Goal: Transaction & Acquisition: Purchase product/service

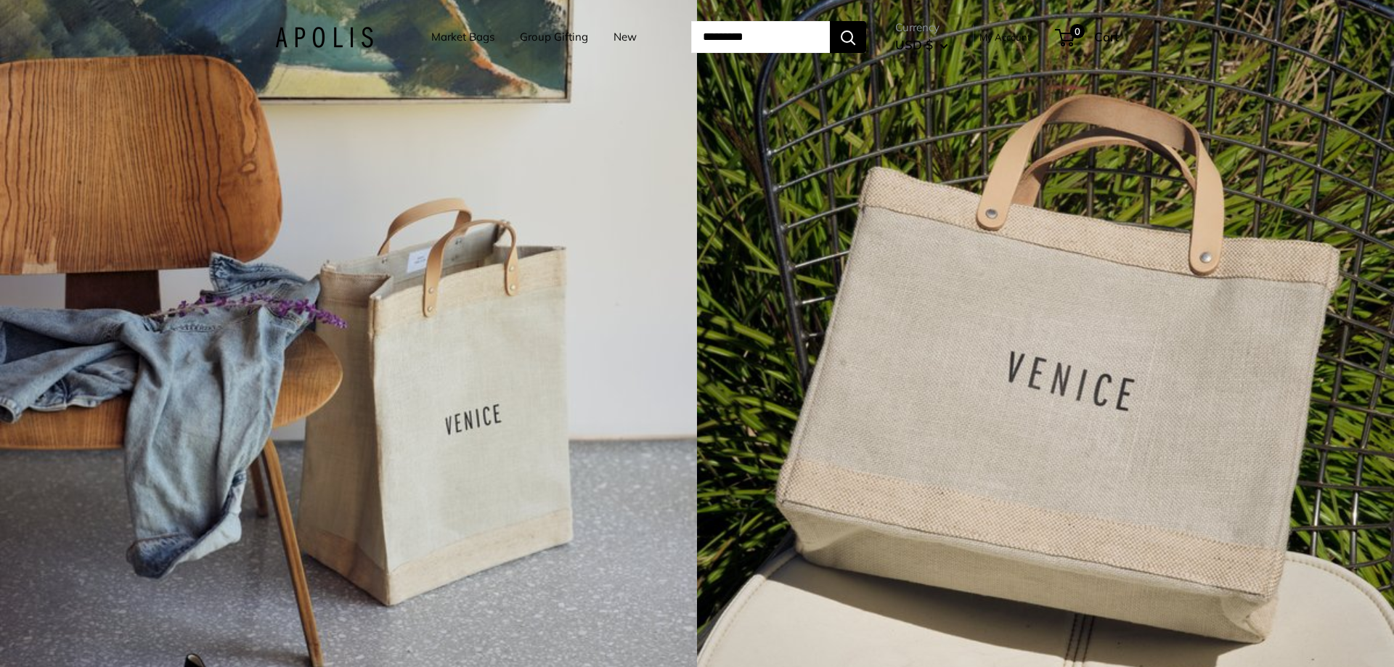
click at [436, 39] on link "Market Bags" at bounding box center [462, 37] width 63 height 20
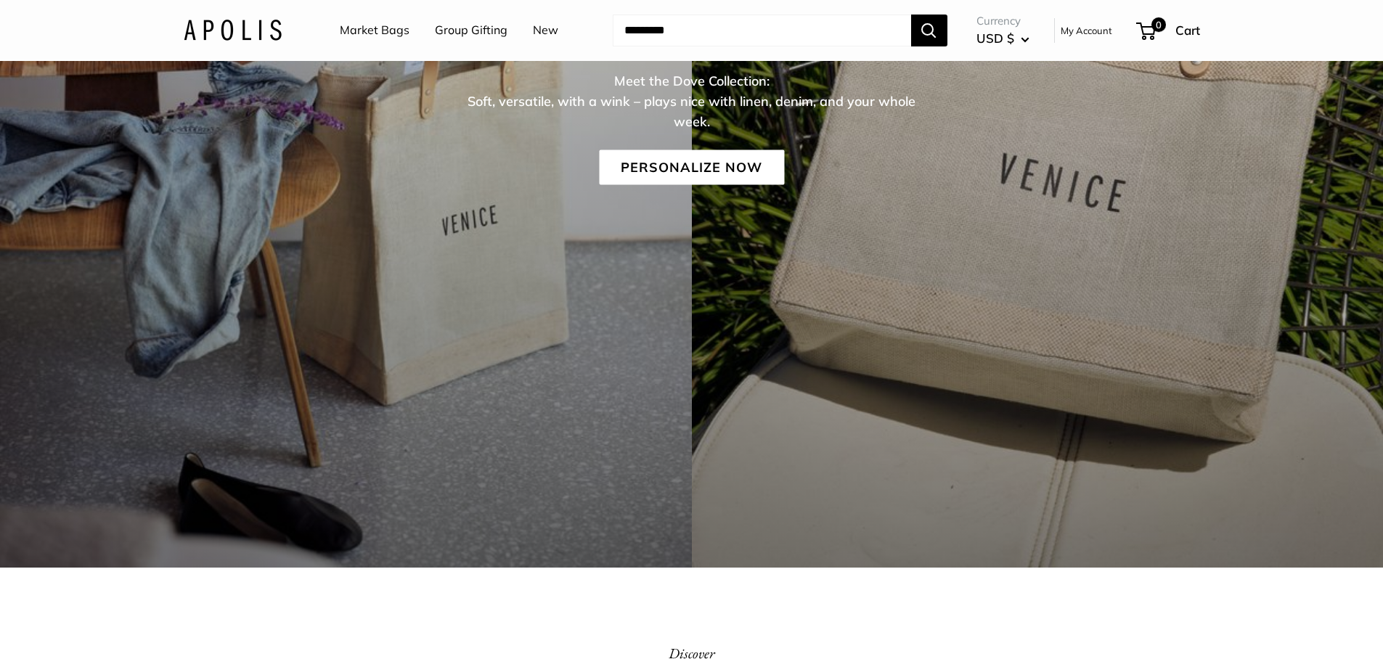
scroll to position [363, 0]
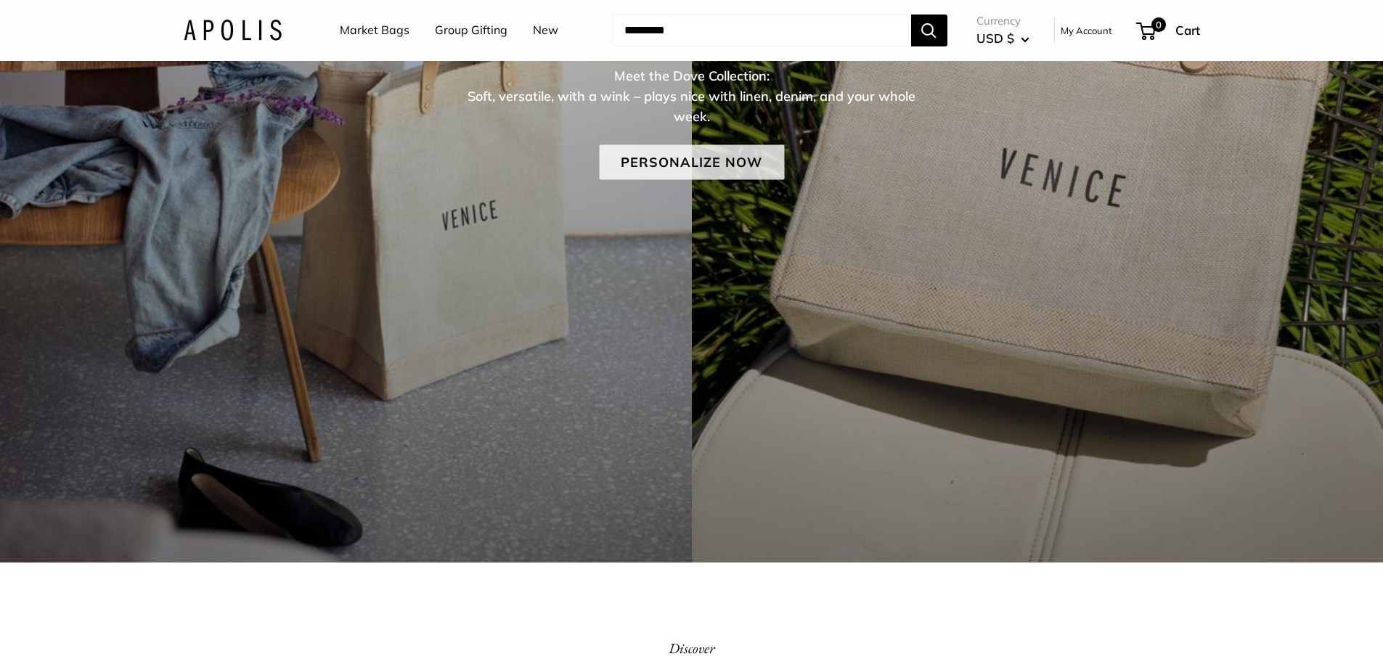
click at [707, 158] on link "Personalize Now" at bounding box center [691, 161] width 185 height 35
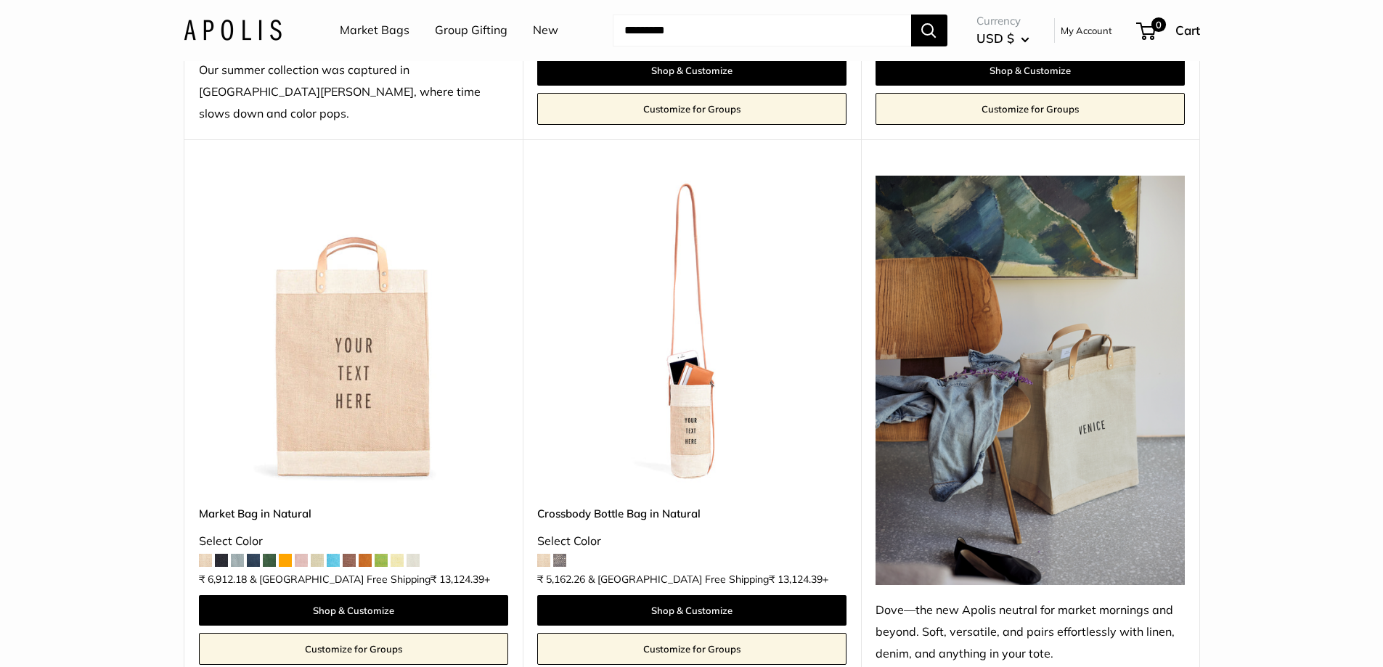
scroll to position [653, 0]
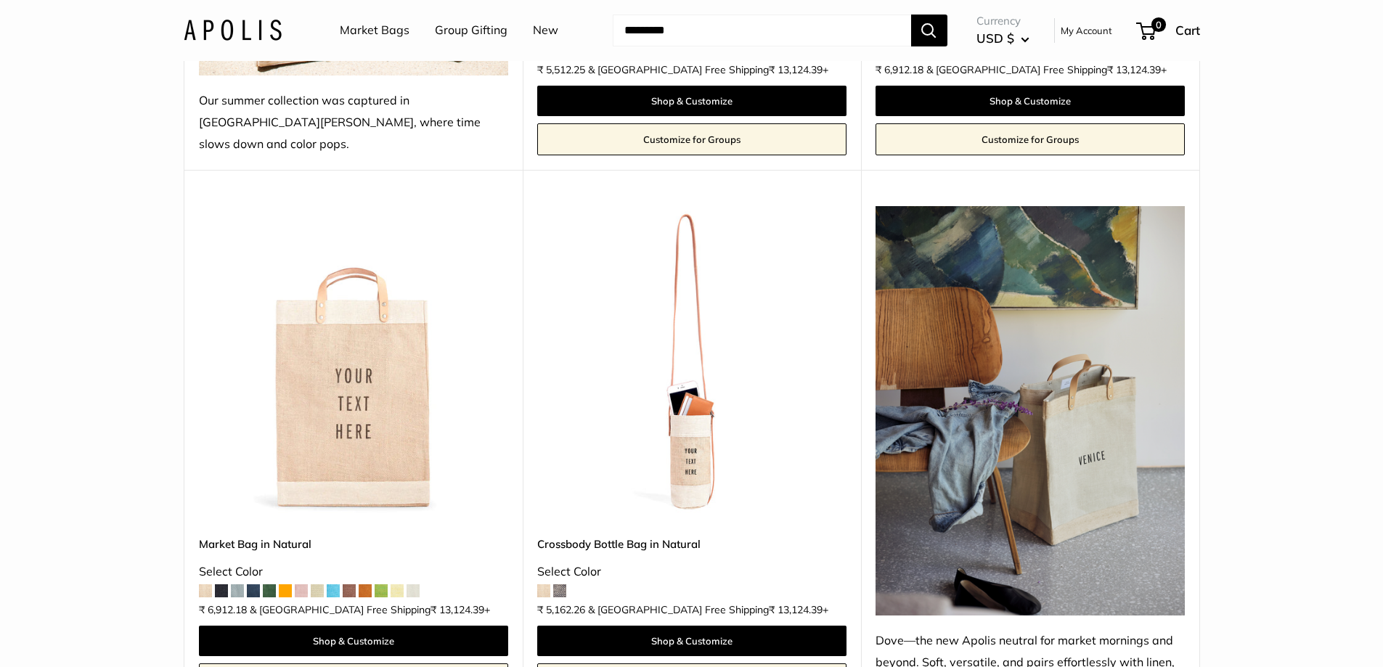
click at [0, 0] on img at bounding box center [0, 0] width 0 height 0
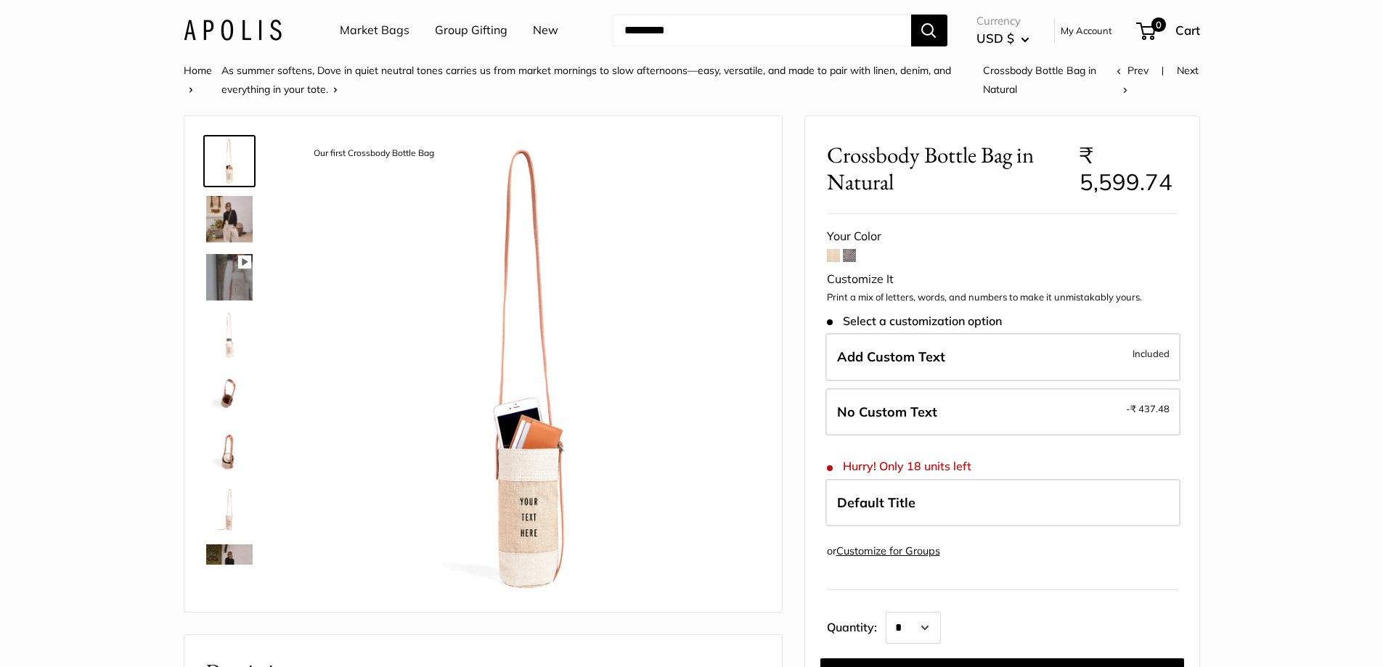
click at [211, 211] on img at bounding box center [229, 219] width 46 height 46
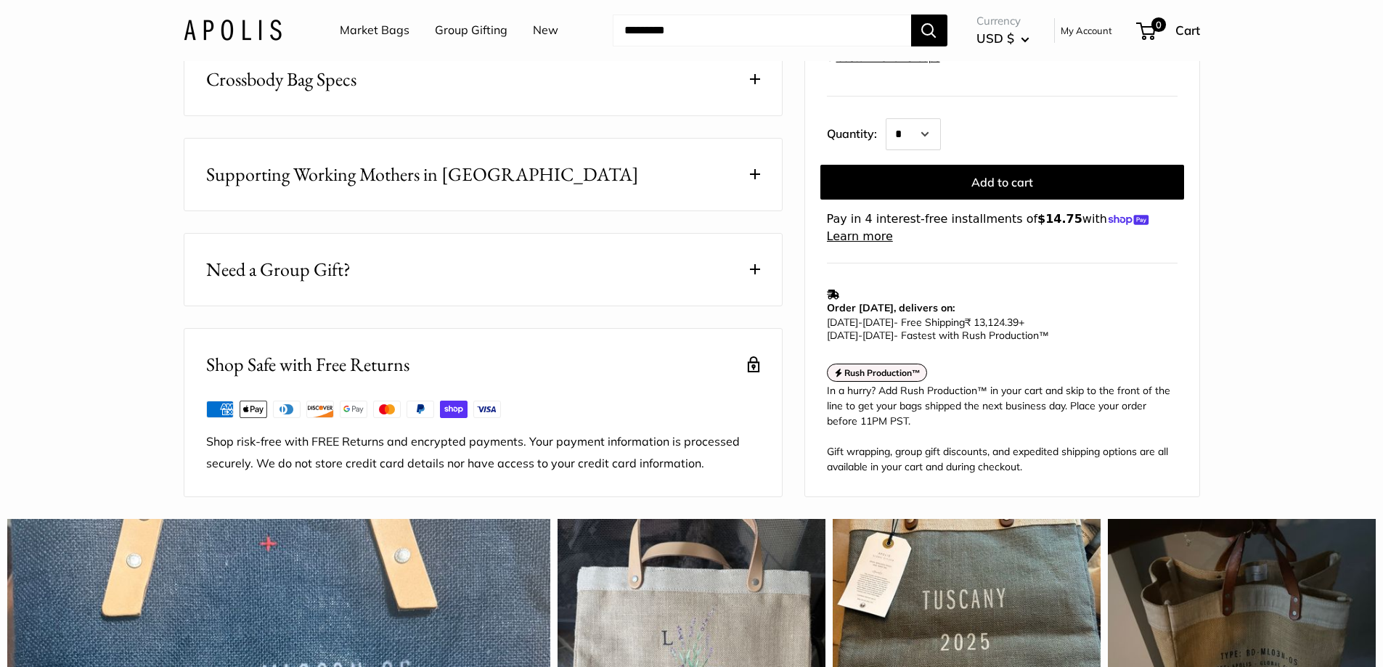
scroll to position [871, 0]
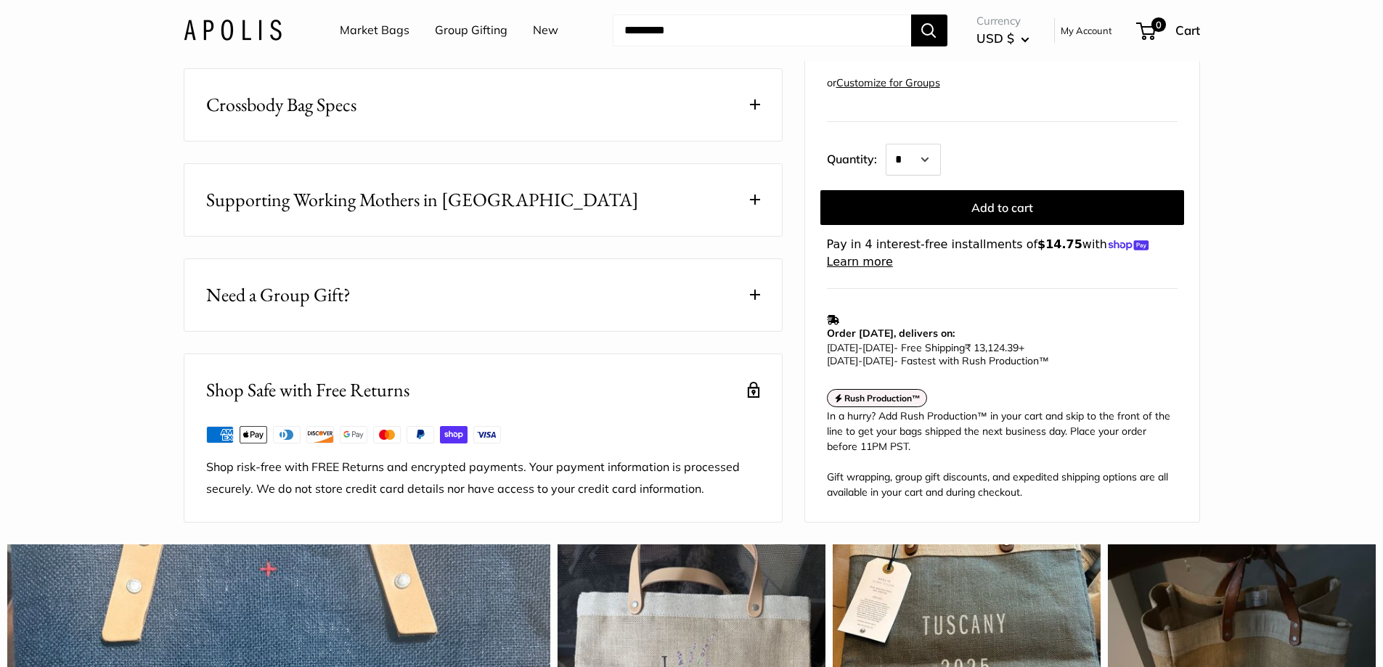
click at [688, 219] on button "Supporting Working Mothers in Bangladesh" at bounding box center [482, 200] width 597 height 72
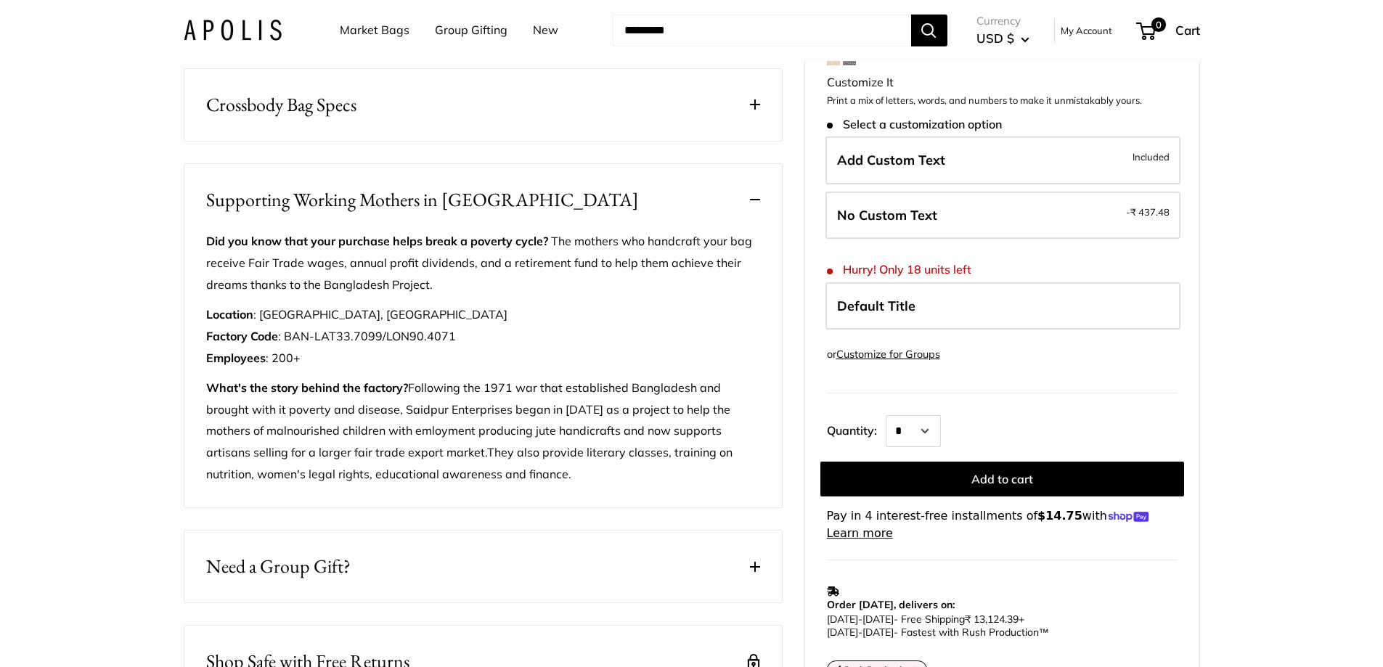
click at [688, 219] on button "Supporting Working Mothers in Bangladesh" at bounding box center [482, 200] width 597 height 72
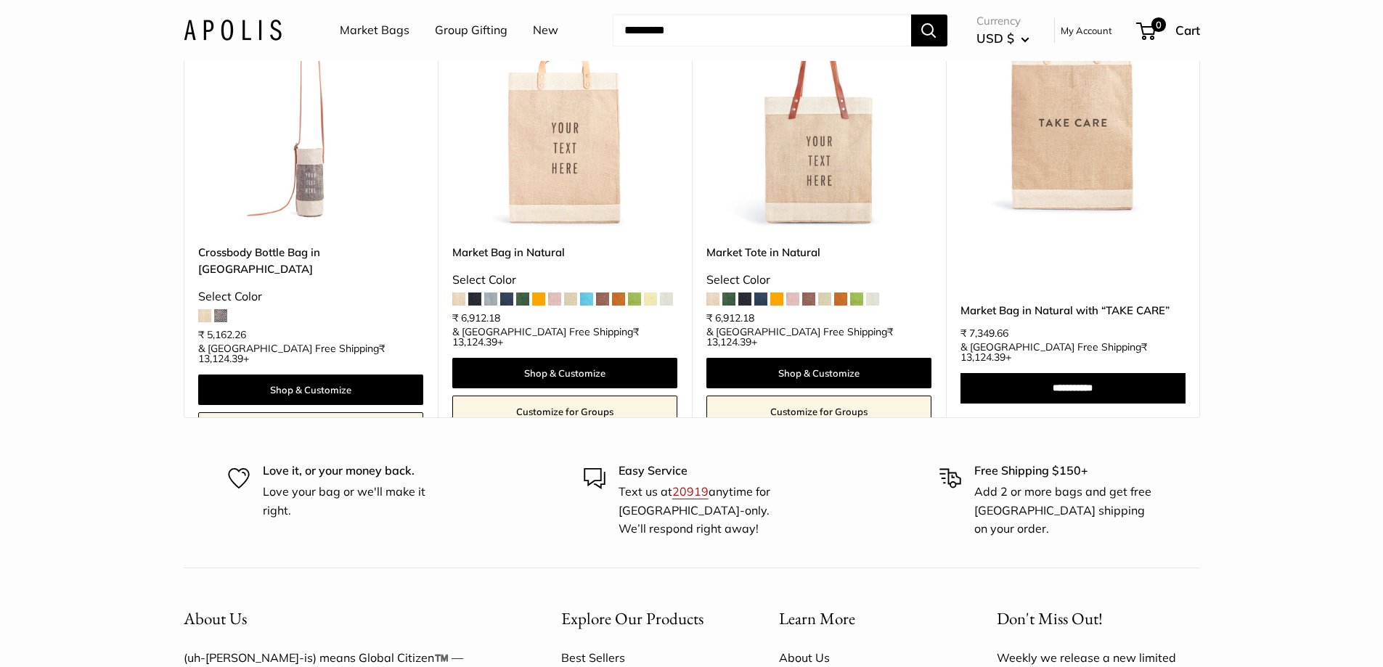
scroll to position [3096, 0]
